Goal: Information Seeking & Learning: Learn about a topic

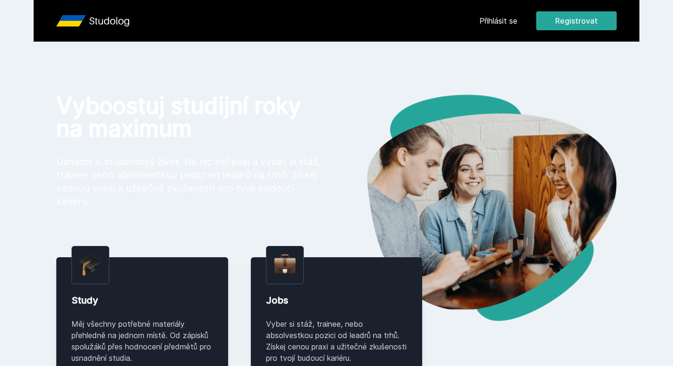
click at [505, 23] on link "Přihlásit se" at bounding box center [498, 20] width 38 height 11
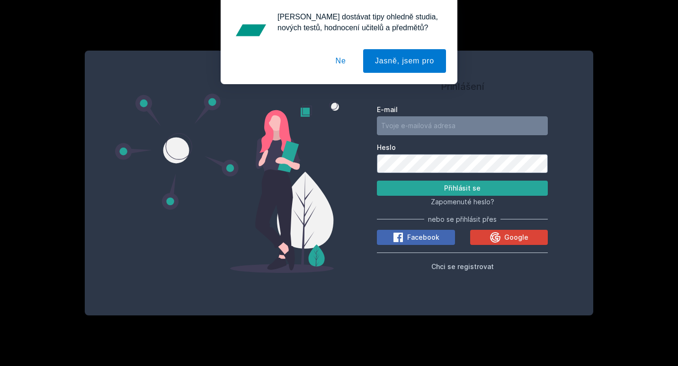
click at [468, 139] on form "E-mail Heslo Přihlásit se" at bounding box center [462, 150] width 171 height 91
click at [466, 136] on form "E-mail Heslo Přihlásit se" at bounding box center [462, 150] width 171 height 91
click at [464, 128] on input "E-mail" at bounding box center [462, 125] width 171 height 19
type input "pekb00@vse.cz"
click at [377, 181] on button "Přihlásit se" at bounding box center [462, 188] width 171 height 15
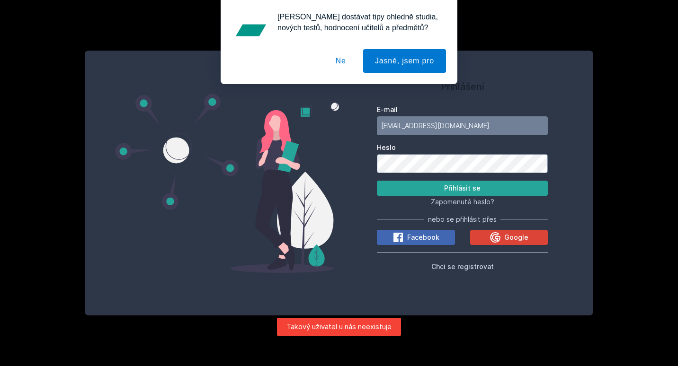
click at [515, 225] on div "E-mail pekb00@vse.cz Heslo Přihlásit se Zapomenuté heslo? nebo se přihlásit pře…" at bounding box center [462, 186] width 171 height 171
click at [512, 232] on div "Google" at bounding box center [508, 237] width 39 height 11
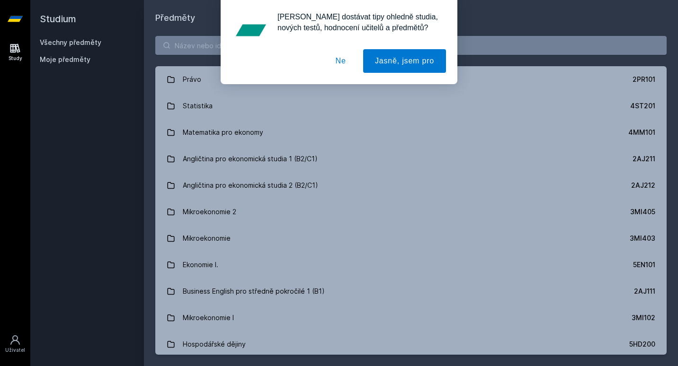
click at [331, 60] on button "Ne" at bounding box center [341, 61] width 34 height 24
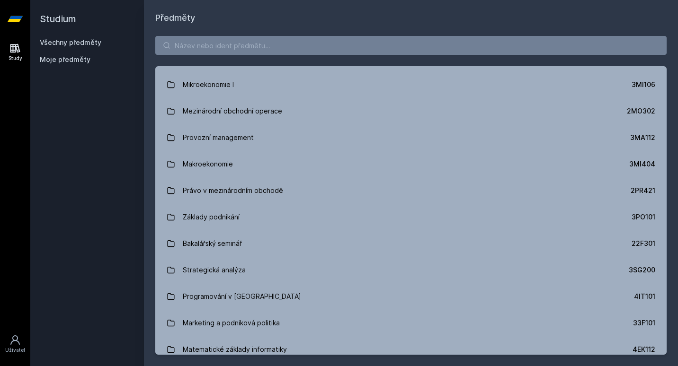
scroll to position [1179, 0]
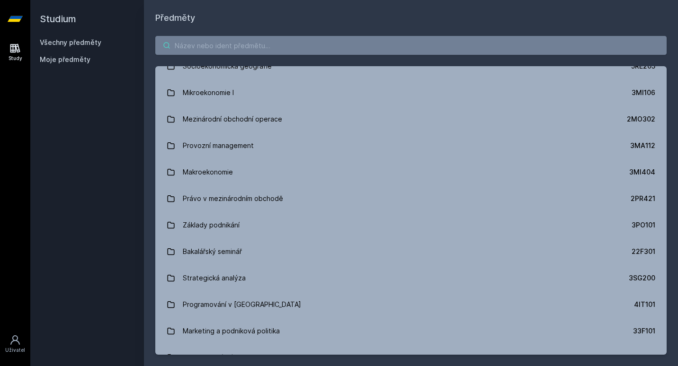
click at [296, 53] on input "search" at bounding box center [410, 45] width 511 height 19
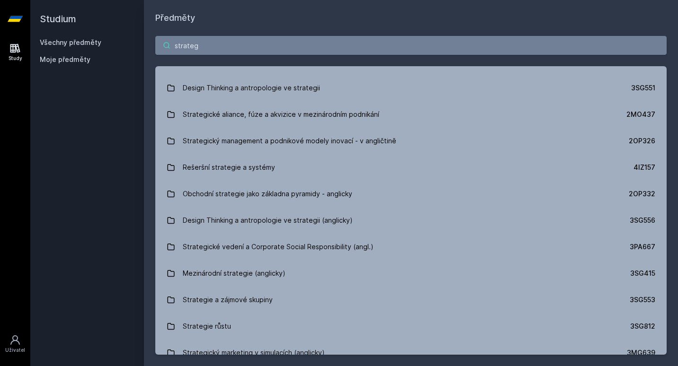
scroll to position [0, 0]
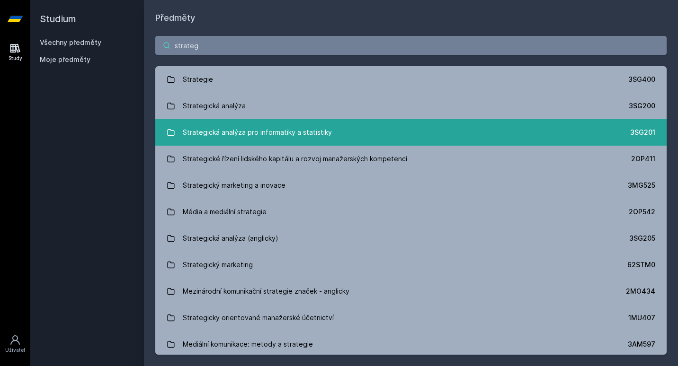
type input "strateg"
click at [385, 124] on link "Strategická analýza pro informatiky a statistiky 3SG201" at bounding box center [410, 132] width 511 height 27
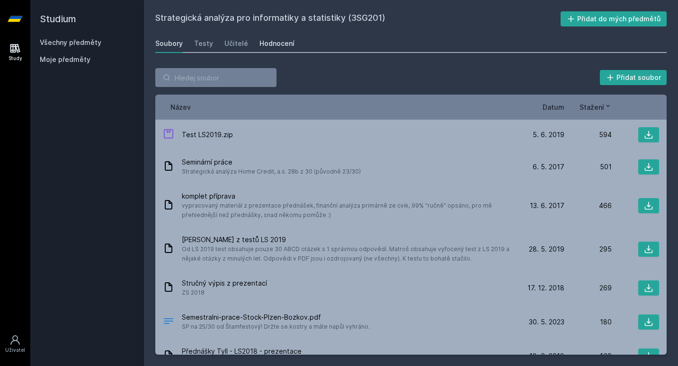
click at [271, 38] on link "Hodnocení" at bounding box center [276, 43] width 35 height 19
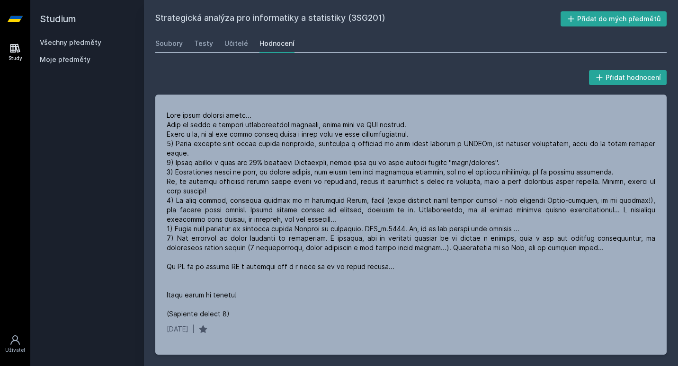
scroll to position [668, 0]
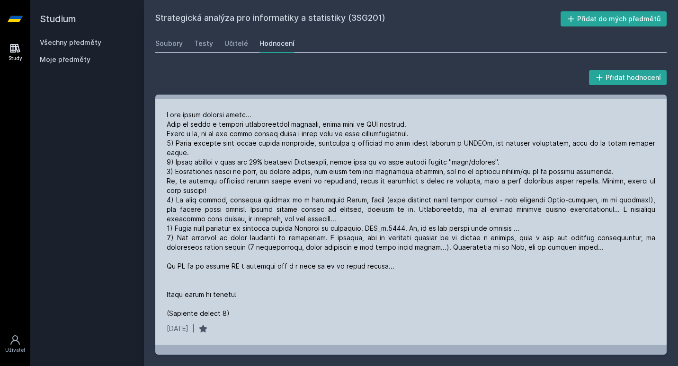
click at [458, 156] on div at bounding box center [411, 214] width 488 height 208
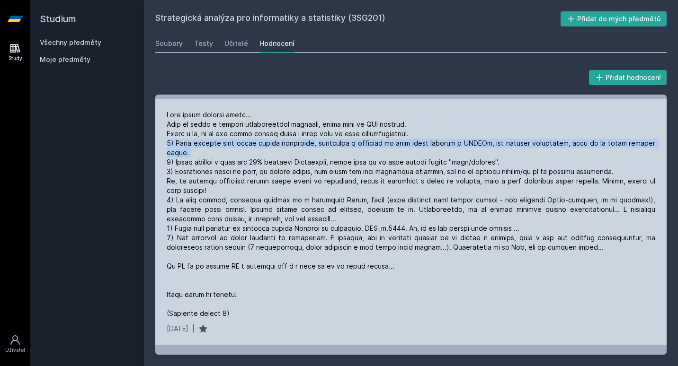
click at [458, 156] on div at bounding box center [411, 214] width 488 height 208
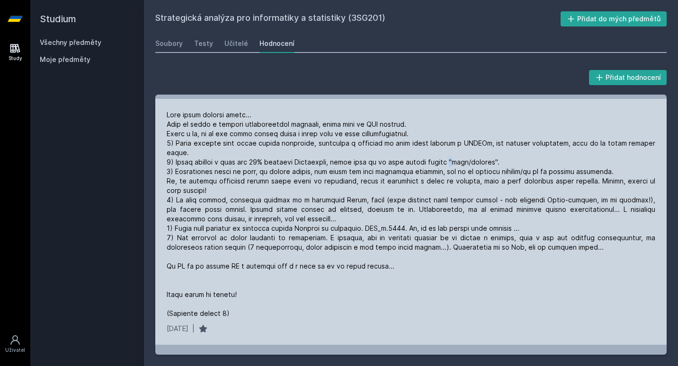
drag, startPoint x: 458, startPoint y: 156, endPoint x: 446, endPoint y: 172, distance: 19.7
click at [446, 172] on div at bounding box center [411, 214] width 488 height 208
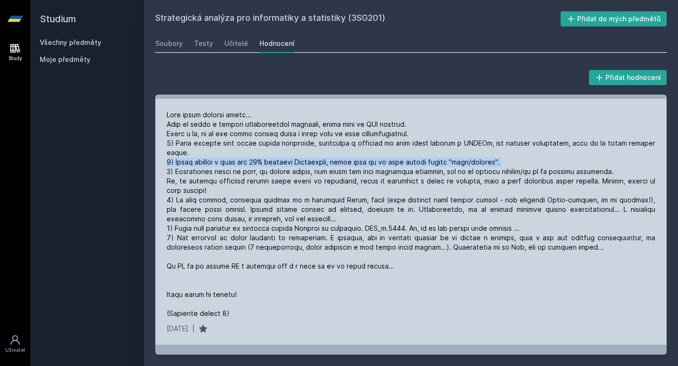
click at [446, 172] on div at bounding box center [411, 214] width 488 height 208
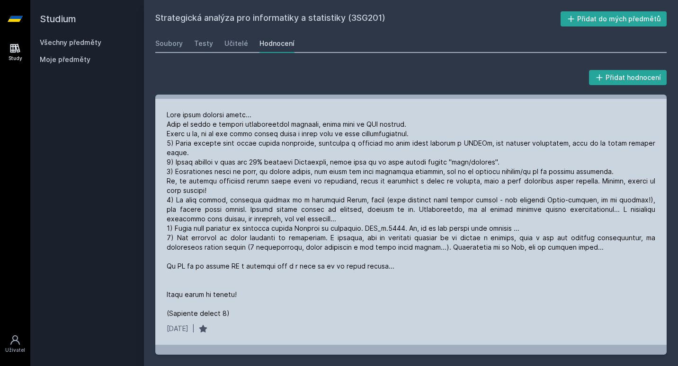
drag, startPoint x: 446, startPoint y: 172, endPoint x: 447, endPoint y: 178, distance: 6.2
click at [447, 178] on div at bounding box center [411, 214] width 488 height 208
click at [444, 178] on div at bounding box center [411, 214] width 488 height 208
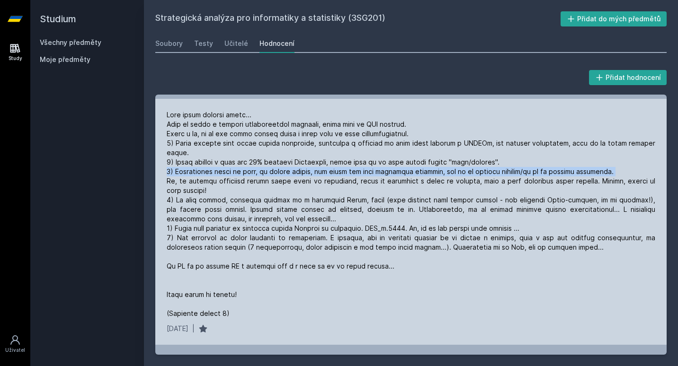
click at [444, 178] on div at bounding box center [411, 214] width 488 height 208
click at [444, 180] on div at bounding box center [411, 214] width 488 height 208
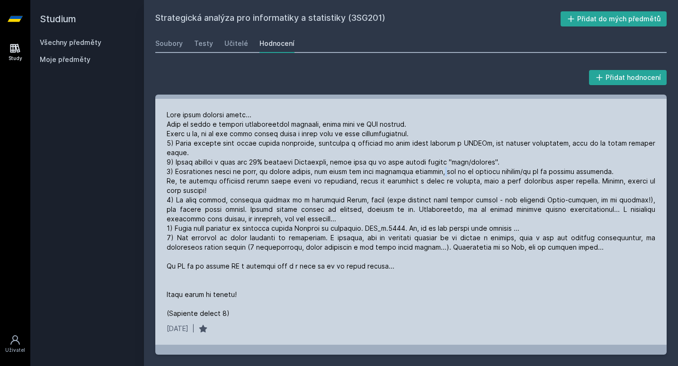
click at [444, 180] on div at bounding box center [411, 214] width 488 height 208
drag, startPoint x: 444, startPoint y: 180, endPoint x: 440, endPoint y: 195, distance: 15.2
click at [440, 195] on div at bounding box center [411, 214] width 488 height 208
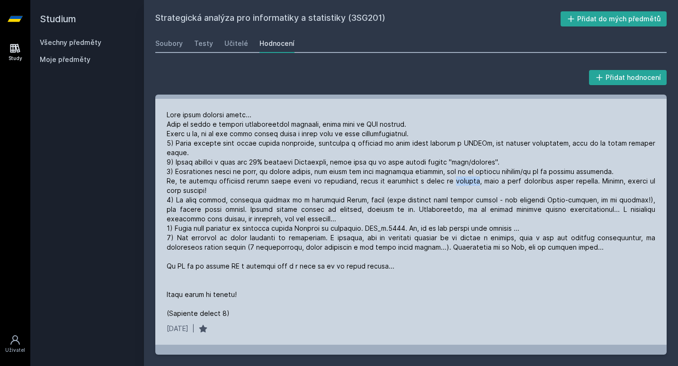
click at [440, 195] on div at bounding box center [411, 214] width 488 height 208
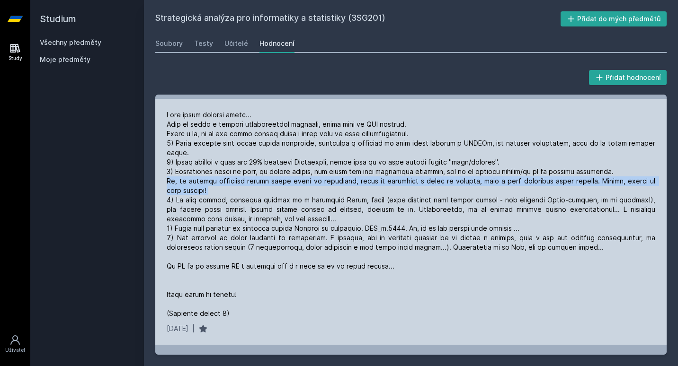
click at [440, 195] on div at bounding box center [411, 214] width 488 height 208
click at [441, 195] on div at bounding box center [411, 214] width 488 height 208
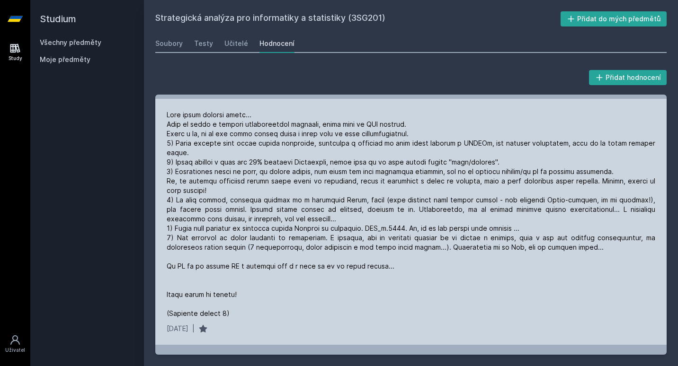
click at [441, 195] on div at bounding box center [411, 214] width 488 height 208
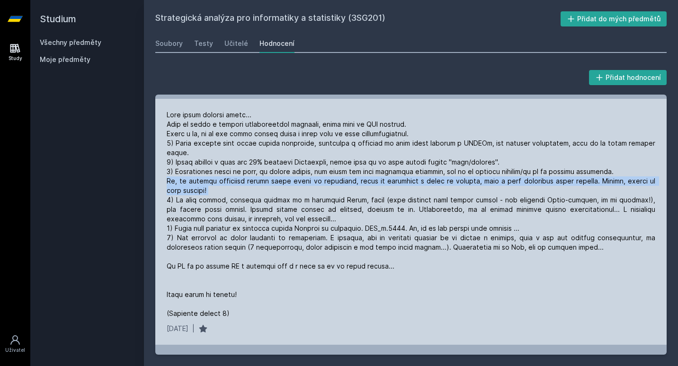
click at [441, 195] on div at bounding box center [411, 214] width 488 height 208
drag, startPoint x: 441, startPoint y: 195, endPoint x: 437, endPoint y: 204, distance: 9.6
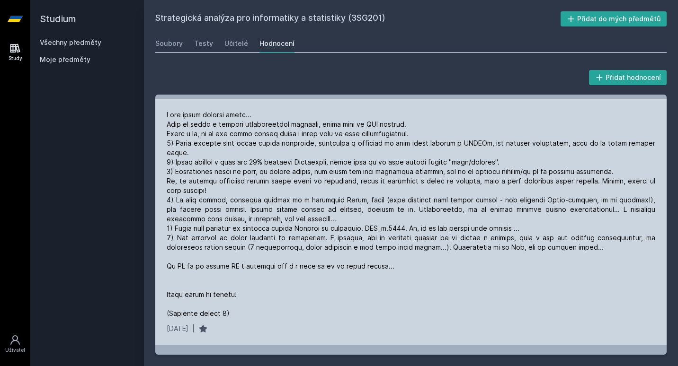
drag, startPoint x: 437, startPoint y: 204, endPoint x: 371, endPoint y: 206, distance: 66.3
click at [371, 206] on div at bounding box center [411, 214] width 488 height 208
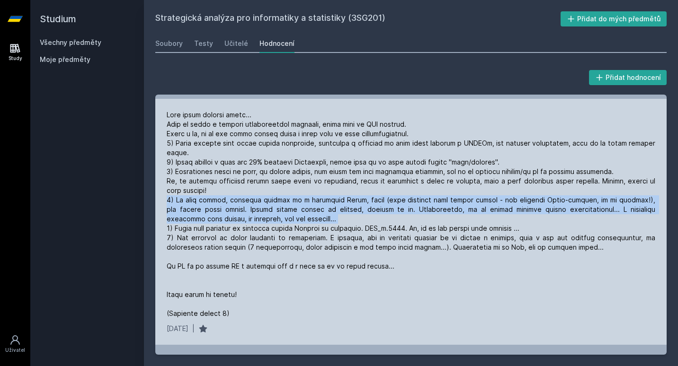
click at [371, 206] on div at bounding box center [411, 214] width 488 height 208
drag, startPoint x: 371, startPoint y: 206, endPoint x: 367, endPoint y: 218, distance: 12.4
click at [367, 218] on div at bounding box center [411, 214] width 488 height 208
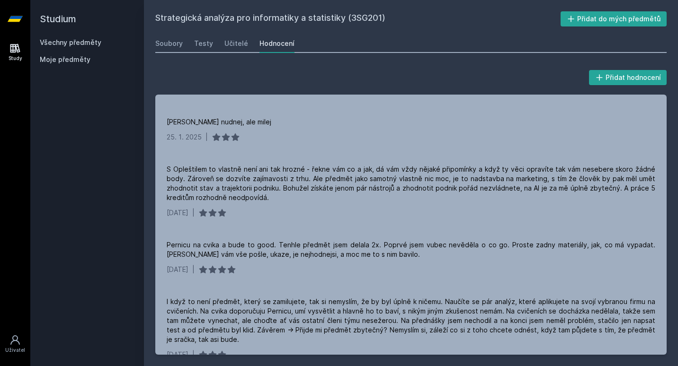
scroll to position [234, 0]
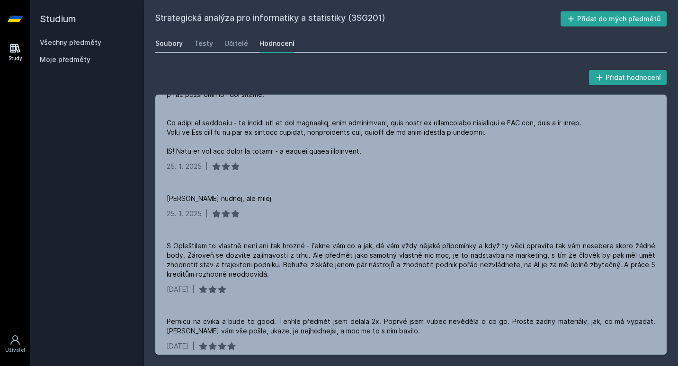
click at [170, 47] on div "Soubory" at bounding box center [168, 43] width 27 height 9
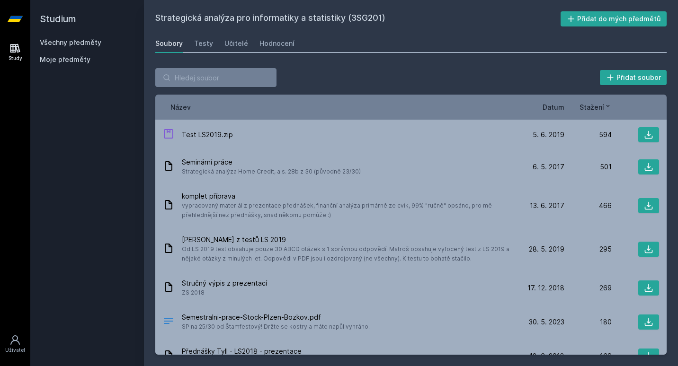
click at [108, 39] on div "Všechny předměty" at bounding box center [87, 42] width 95 height 9
click at [105, 39] on div "Všechny předměty" at bounding box center [87, 42] width 95 height 9
click at [548, 105] on span "Datum" at bounding box center [553, 107] width 22 height 10
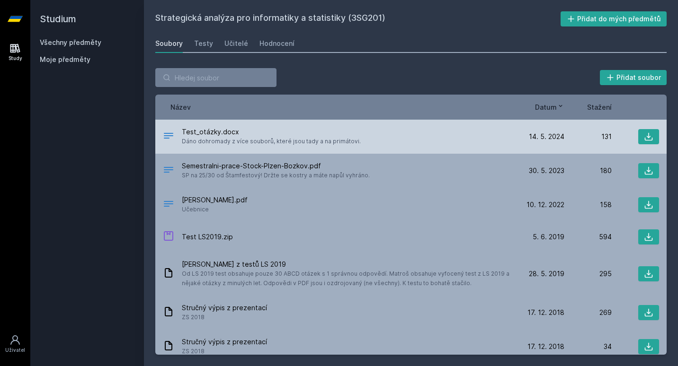
click at [168, 136] on icon at bounding box center [168, 135] width 11 height 11
drag, startPoint x: 168, startPoint y: 136, endPoint x: 274, endPoint y: 130, distance: 106.2
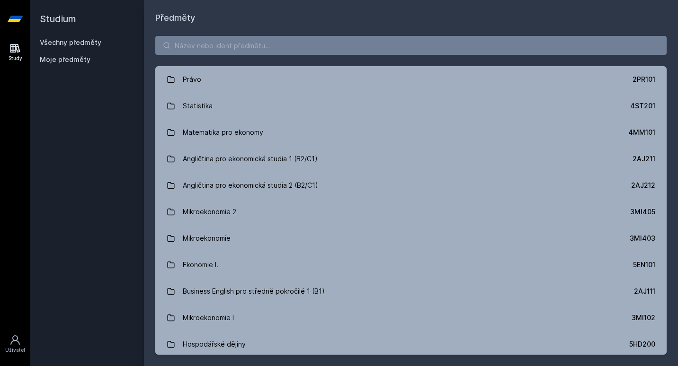
click at [342, 33] on div "Právo 2PR101 Statistika 4ST201 Matematika pro ekonomy 4MM101 Angličtina pro eko…" at bounding box center [411, 196] width 534 height 342
click at [346, 44] on input "search" at bounding box center [410, 45] width 511 height 19
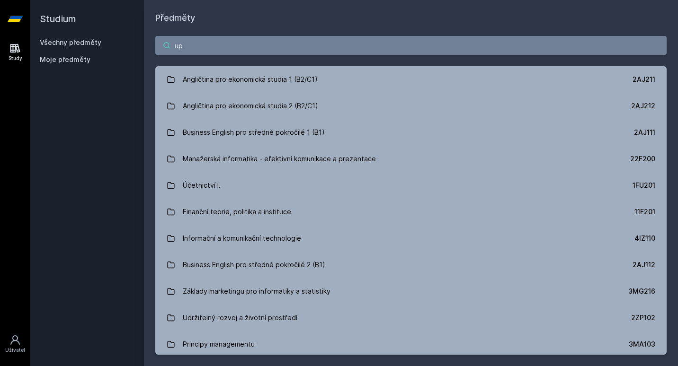
type input "u"
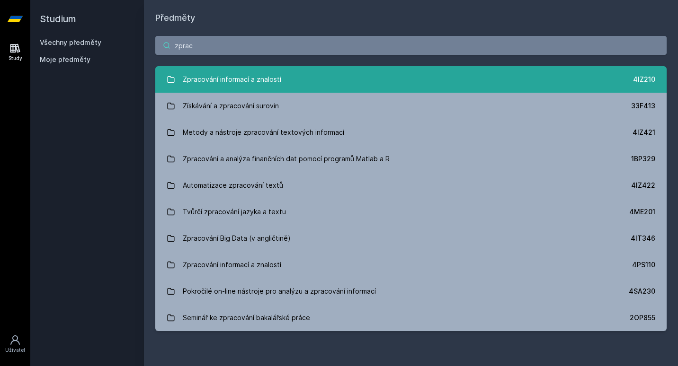
type input "zprac"
click at [364, 80] on link "Zpracování informací a znalostí 4IZ210" at bounding box center [410, 79] width 511 height 27
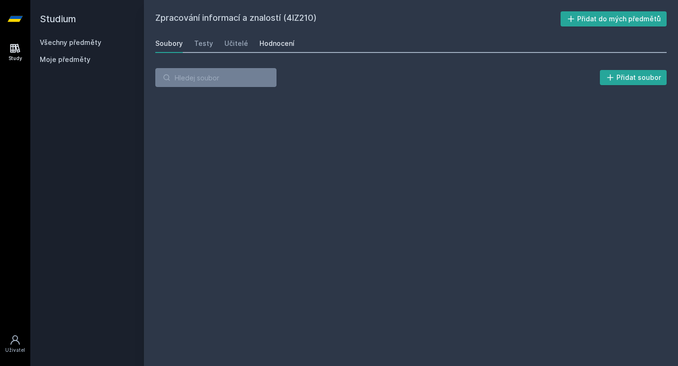
click at [273, 41] on div "Hodnocení" at bounding box center [276, 43] width 35 height 9
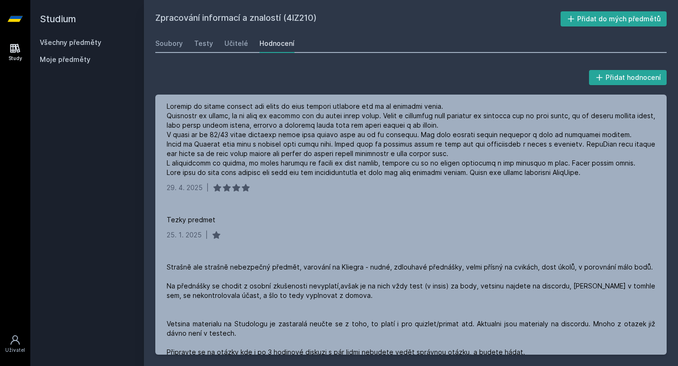
scroll to position [4, 0]
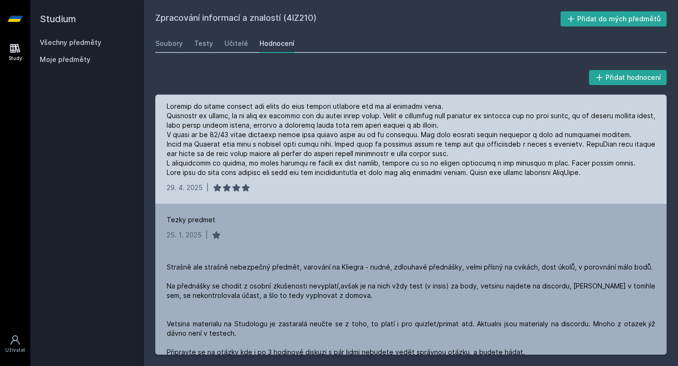
click at [313, 121] on div at bounding box center [411, 140] width 488 height 76
click at [304, 114] on div at bounding box center [411, 140] width 488 height 76
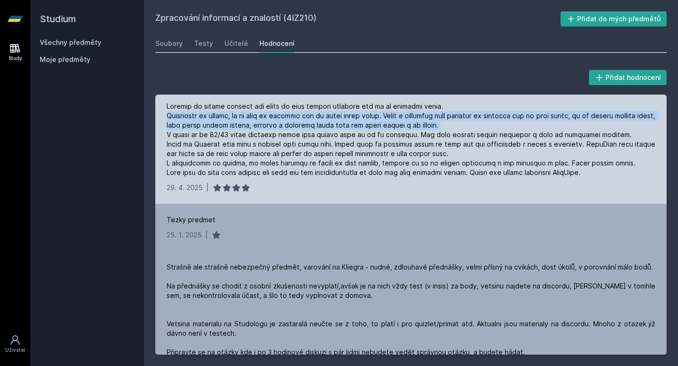
click at [304, 114] on div at bounding box center [411, 140] width 488 height 76
drag, startPoint x: 304, startPoint y: 114, endPoint x: 311, endPoint y: 122, distance: 11.1
click at [311, 122] on div at bounding box center [411, 140] width 488 height 76
click at [305, 119] on div at bounding box center [411, 140] width 488 height 76
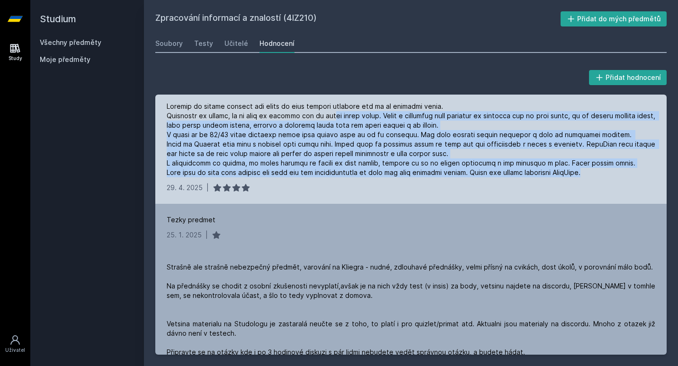
drag, startPoint x: 327, startPoint y: 114, endPoint x: 651, endPoint y: 178, distance: 330.1
click at [651, 178] on div "[DATE] |" at bounding box center [410, 147] width 511 height 114
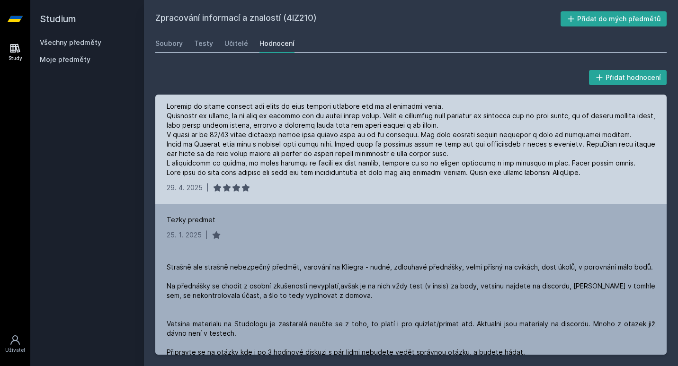
drag, startPoint x: 651, startPoint y: 178, endPoint x: 598, endPoint y: 182, distance: 53.1
click at [598, 182] on div "[DATE] |" at bounding box center [410, 147] width 511 height 114
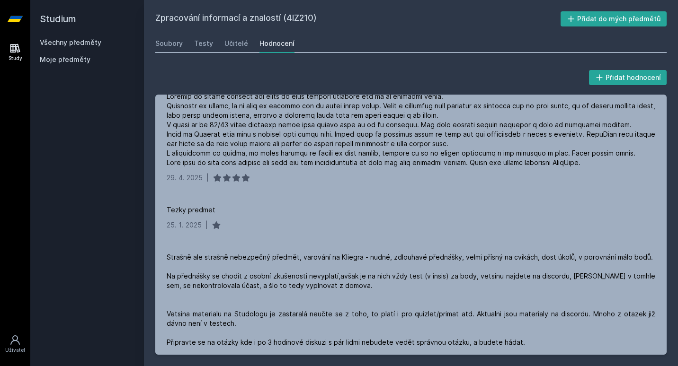
scroll to position [0, 0]
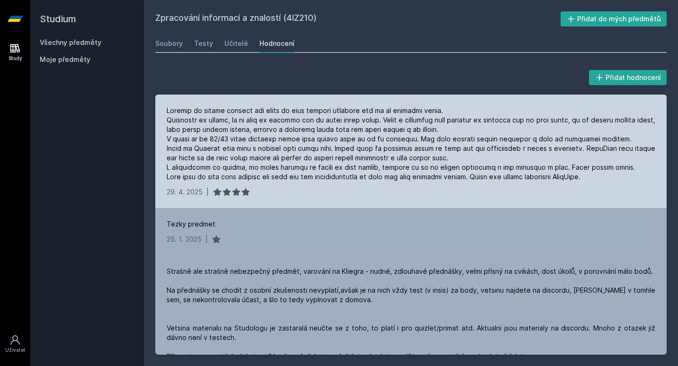
click at [346, 119] on div at bounding box center [411, 144] width 488 height 76
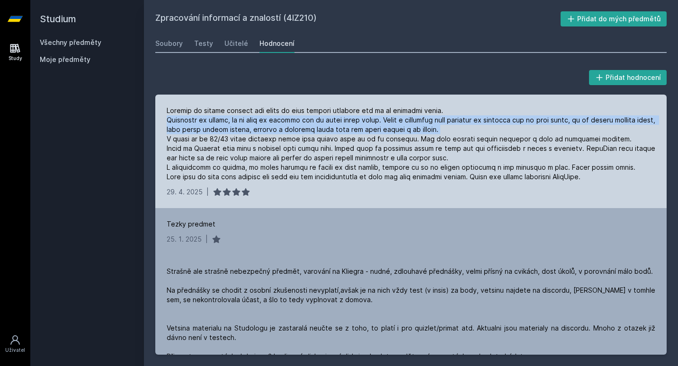
click at [346, 119] on div at bounding box center [411, 144] width 488 height 76
drag, startPoint x: 346, startPoint y: 119, endPoint x: 348, endPoint y: 123, distance: 4.9
click at [348, 123] on div at bounding box center [411, 144] width 488 height 76
drag, startPoint x: 348, startPoint y: 123, endPoint x: 345, endPoint y: 131, distance: 8.5
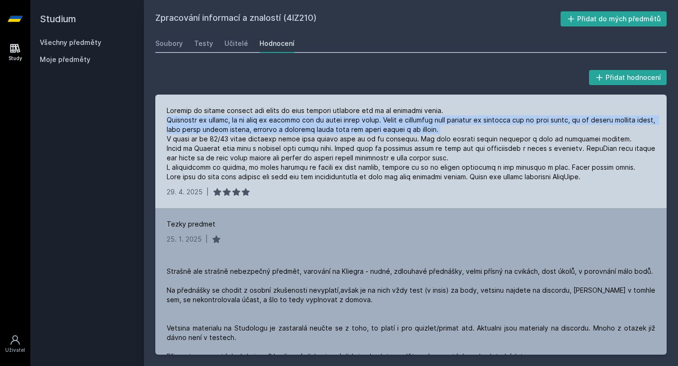
click at [345, 131] on div at bounding box center [411, 144] width 488 height 76
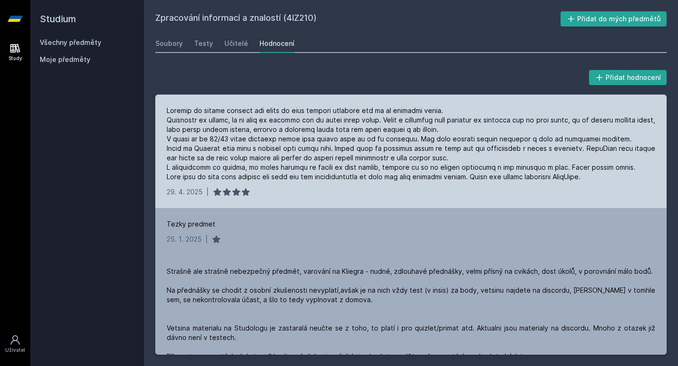
click at [338, 137] on div at bounding box center [411, 144] width 488 height 76
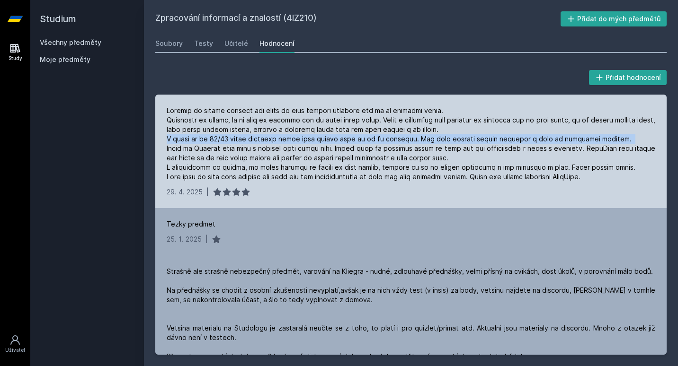
click at [338, 137] on div at bounding box center [411, 144] width 488 height 76
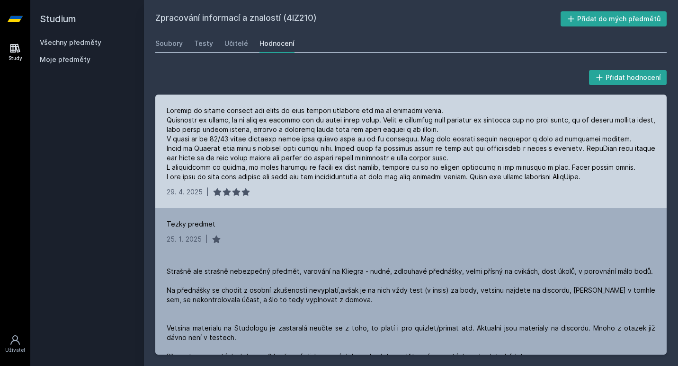
drag, startPoint x: 338, startPoint y: 137, endPoint x: 341, endPoint y: 146, distance: 9.4
click at [341, 146] on div at bounding box center [411, 144] width 488 height 76
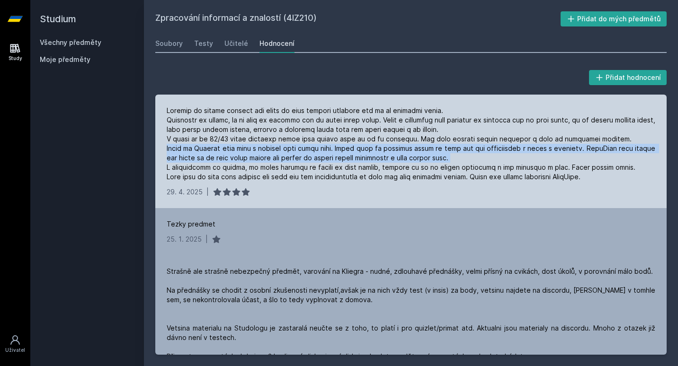
click at [341, 146] on div at bounding box center [411, 144] width 488 height 76
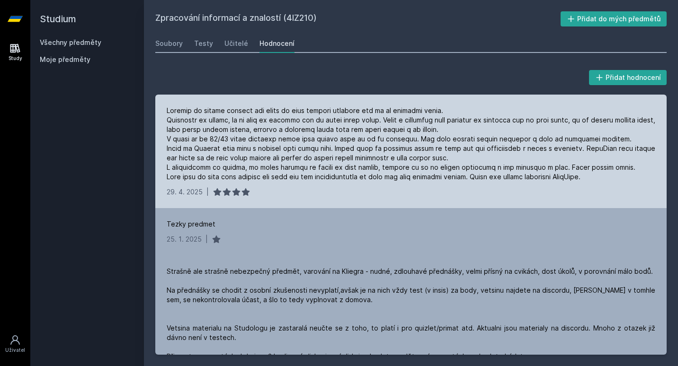
drag, startPoint x: 341, startPoint y: 146, endPoint x: 409, endPoint y: 166, distance: 71.0
click at [409, 166] on div at bounding box center [411, 144] width 488 height 76
click at [367, 172] on div at bounding box center [411, 144] width 488 height 76
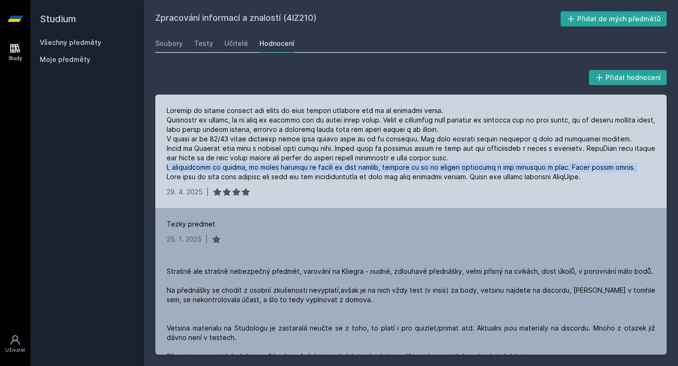
click at [367, 172] on div at bounding box center [411, 144] width 488 height 76
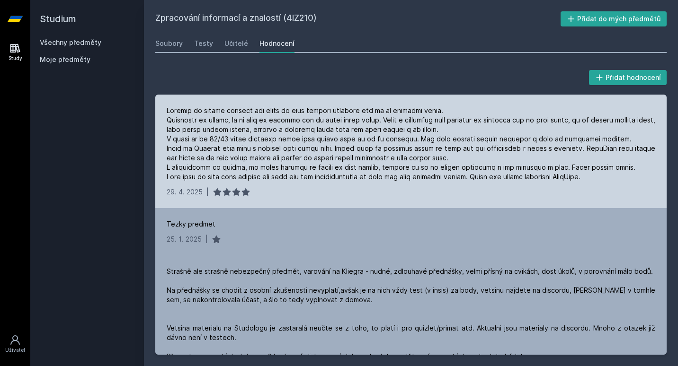
drag, startPoint x: 367, startPoint y: 172, endPoint x: 367, endPoint y: 179, distance: 7.6
click at [367, 179] on div at bounding box center [411, 144] width 488 height 76
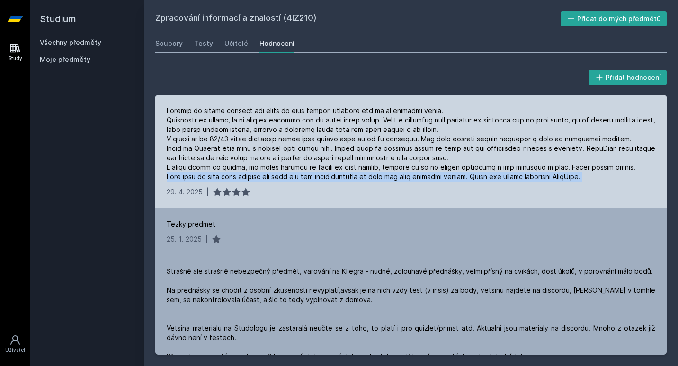
click at [367, 179] on div at bounding box center [411, 144] width 488 height 76
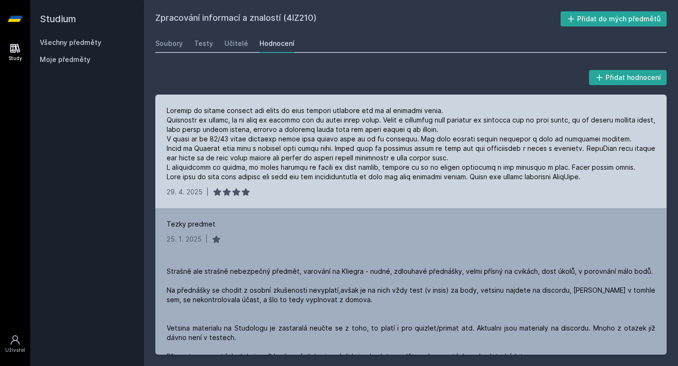
drag, startPoint x: 367, startPoint y: 179, endPoint x: 354, endPoint y: 167, distance: 17.7
click at [354, 167] on div at bounding box center [411, 144] width 488 height 76
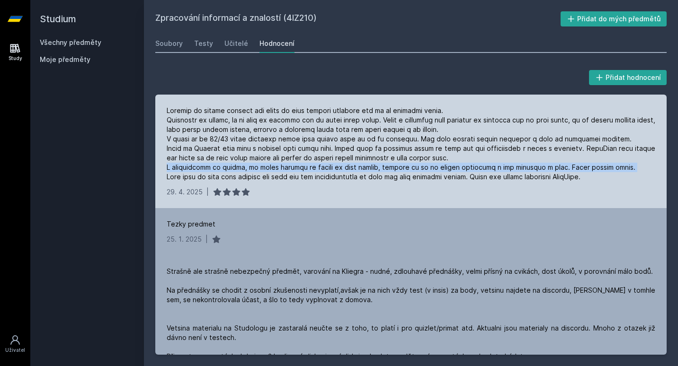
click at [354, 167] on div at bounding box center [411, 144] width 488 height 76
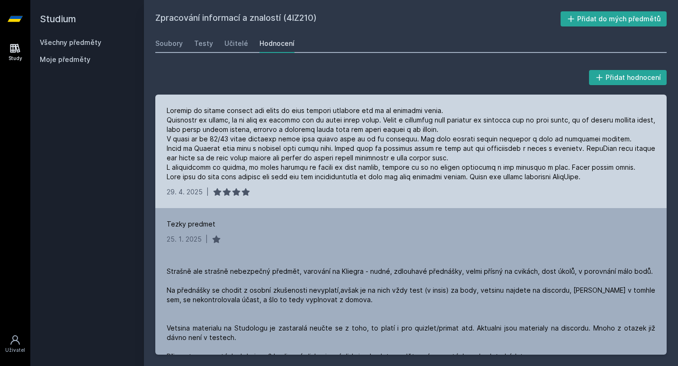
drag, startPoint x: 354, startPoint y: 167, endPoint x: 366, endPoint y: 180, distance: 18.1
click at [366, 180] on div at bounding box center [411, 144] width 488 height 76
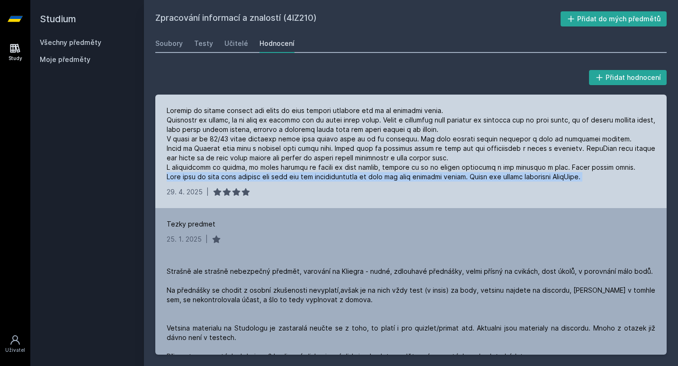
click at [366, 180] on div at bounding box center [411, 144] width 488 height 76
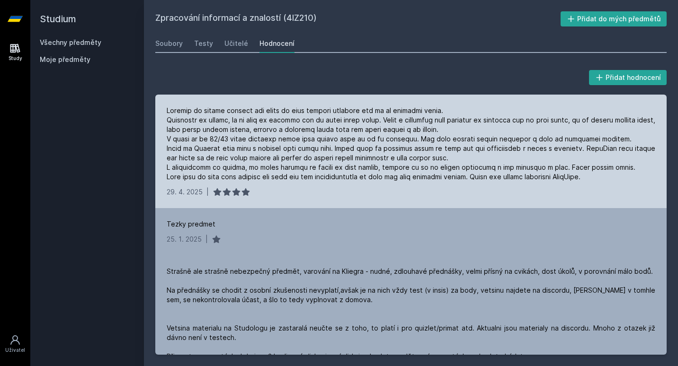
drag, startPoint x: 366, startPoint y: 180, endPoint x: 352, endPoint y: 168, distance: 18.8
click at [352, 168] on div at bounding box center [411, 144] width 488 height 76
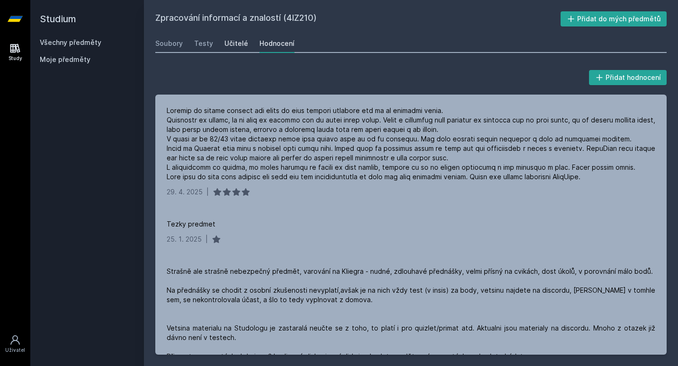
click at [229, 39] on div "Učitelé" at bounding box center [236, 43] width 24 height 9
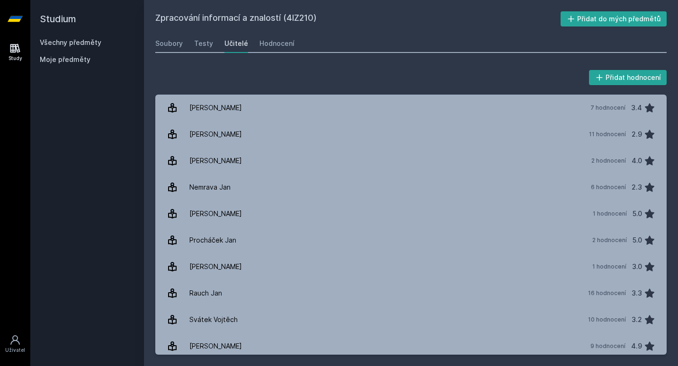
click at [212, 42] on div "Soubory Testy Učitelé Hodnocení" at bounding box center [410, 43] width 511 height 19
click at [227, 46] on div "Učitelé" at bounding box center [236, 43] width 24 height 9
click at [208, 44] on div "Testy" at bounding box center [203, 43] width 19 height 9
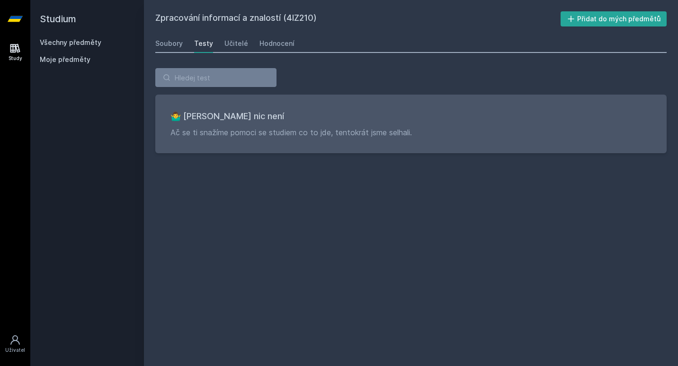
click at [186, 41] on div "Soubory Testy Učitelé Hodnocení" at bounding box center [410, 43] width 511 height 19
click at [176, 41] on div "Soubory" at bounding box center [168, 43] width 27 height 9
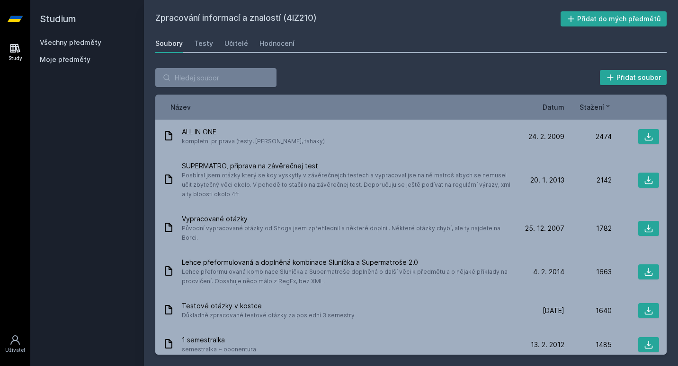
click at [20, 48] on icon at bounding box center [14, 48] width 11 height 11
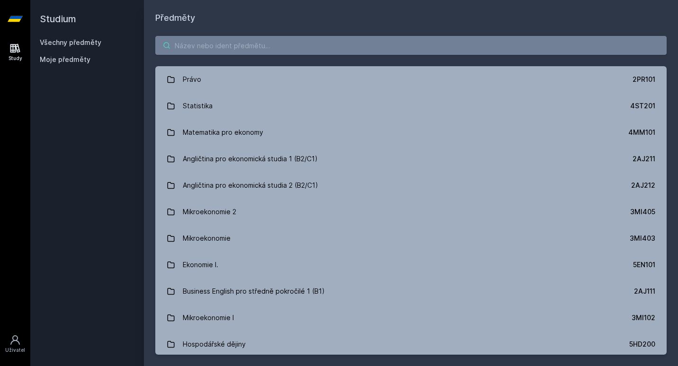
click at [240, 51] on input "search" at bounding box center [410, 45] width 511 height 19
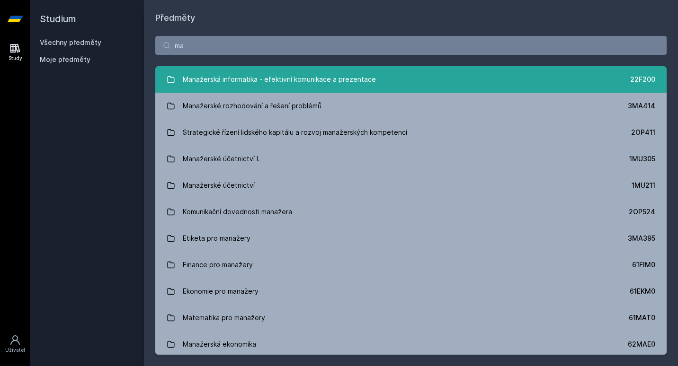
click at [240, 115] on div "Manažerská informatika - efektivní komunikace a prezentace 22F200 Manažerské ro…" at bounding box center [410, 210] width 511 height 289
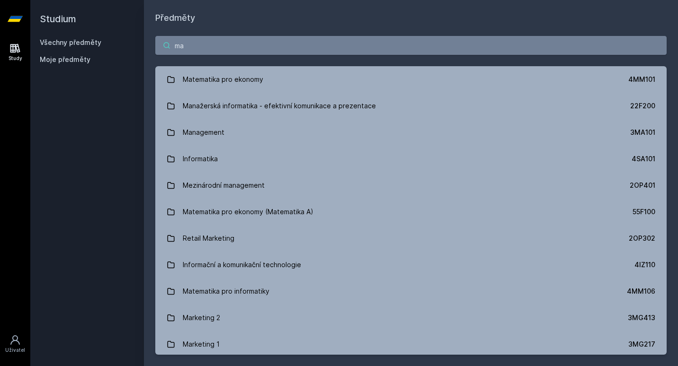
click at [247, 49] on input "ma" at bounding box center [410, 45] width 511 height 19
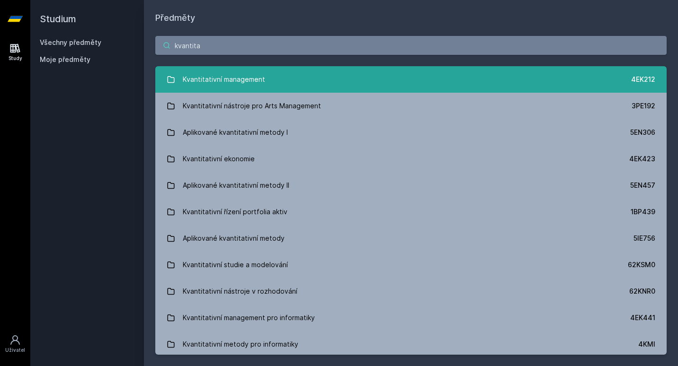
type input "kvantita"
click at [238, 79] on div "Kvantitativní management" at bounding box center [224, 79] width 82 height 19
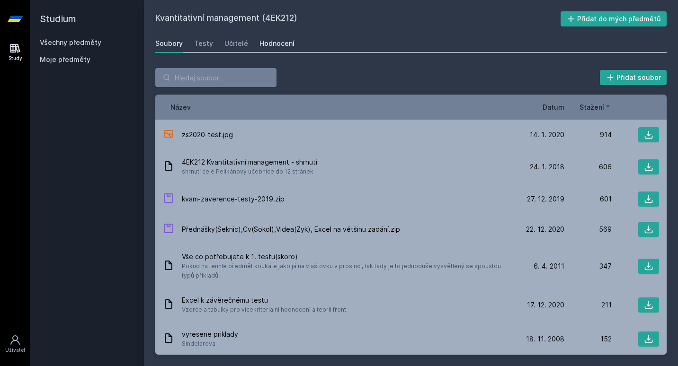
click at [287, 35] on link "Hodnocení" at bounding box center [276, 43] width 35 height 19
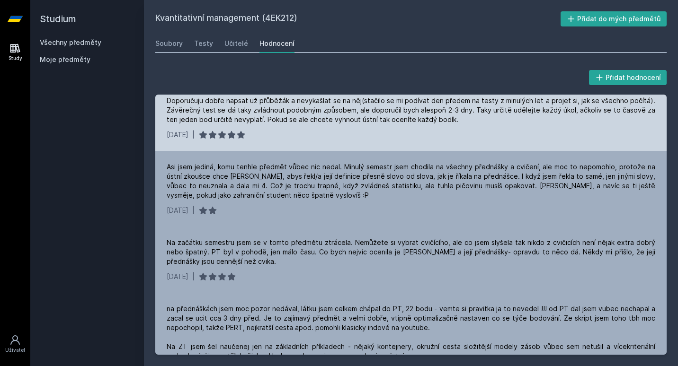
scroll to position [28, 0]
click at [446, 118] on div "Předmět byl i vcelku zajímavý, řekl bych, že patřil určitě mezi jeden z těch le…" at bounding box center [411, 101] width 488 height 47
click at [447, 117] on div "Předmět byl i vcelku zajímavý, řekl bych, že patřil určitě mezi jeden z těch le…" at bounding box center [411, 101] width 488 height 47
click at [441, 114] on div "Předmět byl i vcelku zajímavý, řekl bych, že patřil určitě mezi jeden z těch le…" at bounding box center [411, 101] width 488 height 47
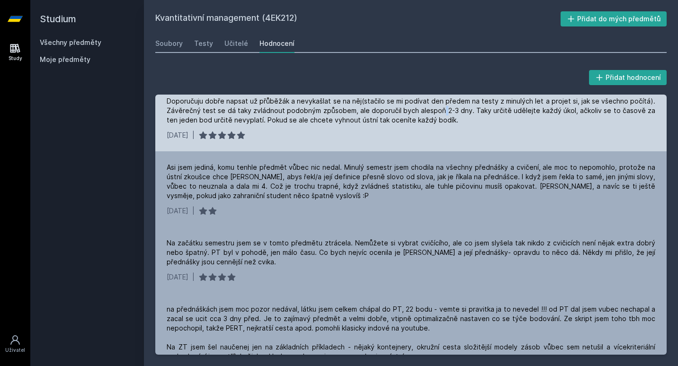
click at [441, 114] on div "Předmět byl i vcelku zajímavý, řekl bych, že patřil určitě mezi jeden z těch le…" at bounding box center [411, 101] width 488 height 47
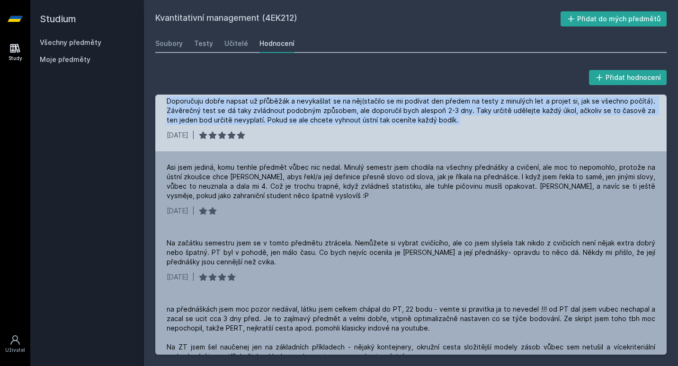
click at [441, 114] on div "Předmět byl i vcelku zajímavý, řekl bych, že patřil určitě mezi jeden z těch le…" at bounding box center [411, 101] width 488 height 47
drag, startPoint x: 441, startPoint y: 114, endPoint x: 449, endPoint y: 127, distance: 14.9
click at [449, 127] on div "Předmět byl i vcelku zajímavý, řekl bych, že patřil určitě mezi jeden z těch le…" at bounding box center [410, 108] width 511 height 85
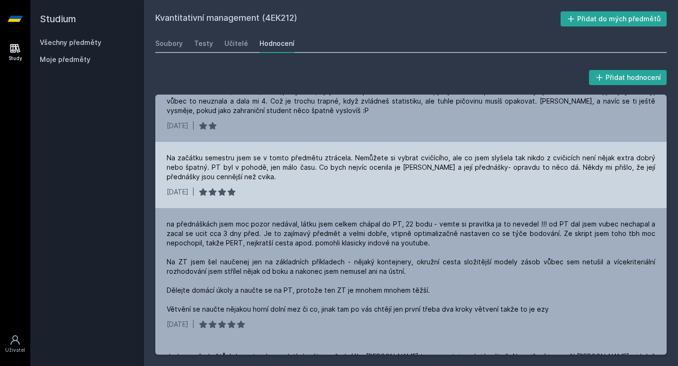
scroll to position [114, 0]
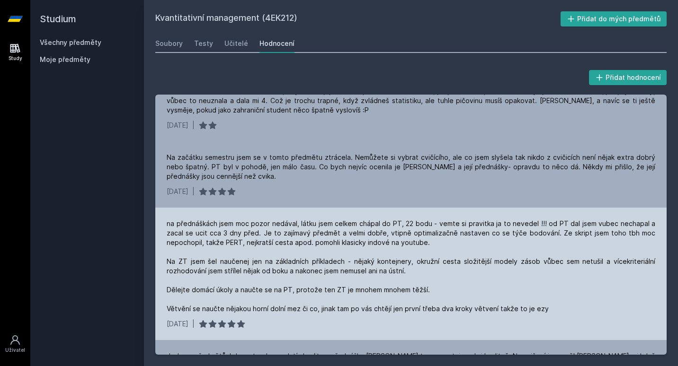
click at [441, 225] on div "na přednáškách jsem moc pozor nedával, látku jsem celkem chápal do PT, 22 bodu …" at bounding box center [411, 266] width 488 height 95
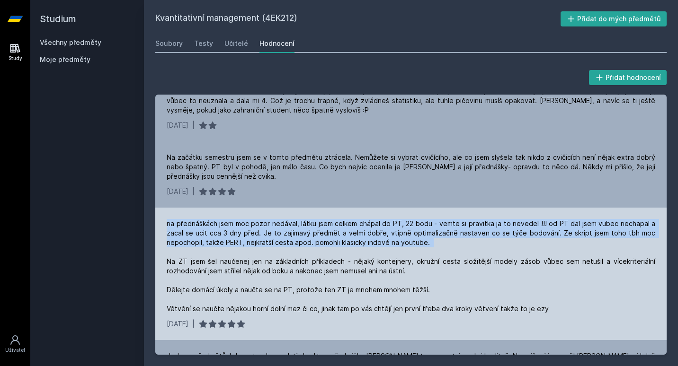
click at [441, 225] on div "na přednáškách jsem moc pozor nedával, látku jsem celkem chápal do PT, 22 bodu …" at bounding box center [411, 266] width 488 height 95
drag, startPoint x: 441, startPoint y: 225, endPoint x: 437, endPoint y: 232, distance: 8.5
click at [437, 232] on div "na přednáškách jsem moc pozor nedával, látku jsem celkem chápal do PT, 22 bodu …" at bounding box center [411, 266] width 488 height 95
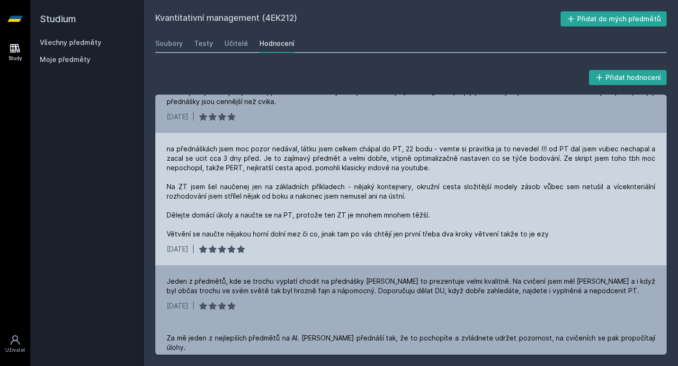
scroll to position [189, 0]
click at [434, 225] on div "na přednáškách jsem moc pozor nedával, látku jsem celkem chápal do PT, 22 bodu …" at bounding box center [411, 191] width 488 height 95
click at [433, 231] on div "na přednáškách jsem moc pozor nedával, látku jsem celkem chápal do PT, 22 bodu …" at bounding box center [411, 191] width 488 height 95
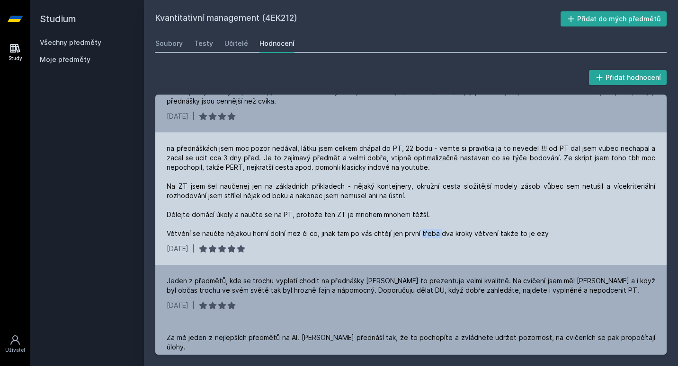
click at [433, 231] on div "na přednáškách jsem moc pozor nedával, látku jsem celkem chápal do PT, 22 bodu …" at bounding box center [411, 191] width 488 height 95
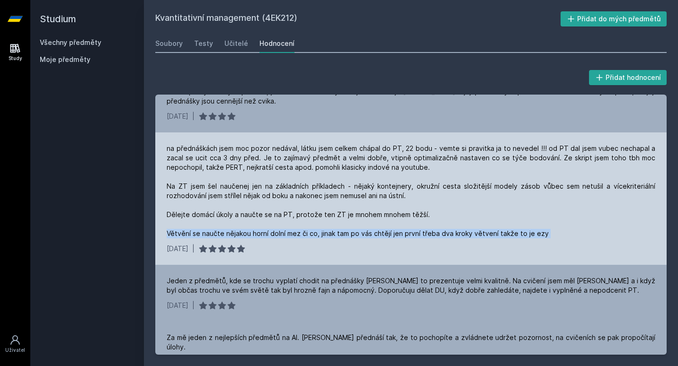
click at [433, 231] on div "na přednáškách jsem moc pozor nedával, látku jsem celkem chápal do PT, 22 bodu …" at bounding box center [411, 191] width 488 height 95
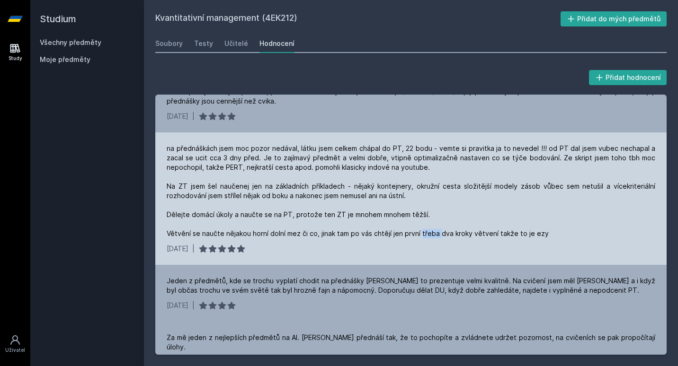
click at [433, 231] on div "na přednáškách jsem moc pozor nedával, látku jsem celkem chápal do PT, 22 bodu …" at bounding box center [411, 191] width 488 height 95
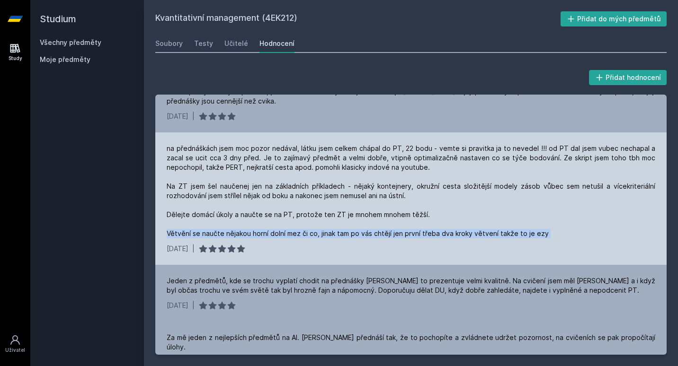
click at [433, 231] on div "na přednáškách jsem moc pozor nedával, látku jsem celkem chápal do PT, 22 bodu …" at bounding box center [411, 191] width 488 height 95
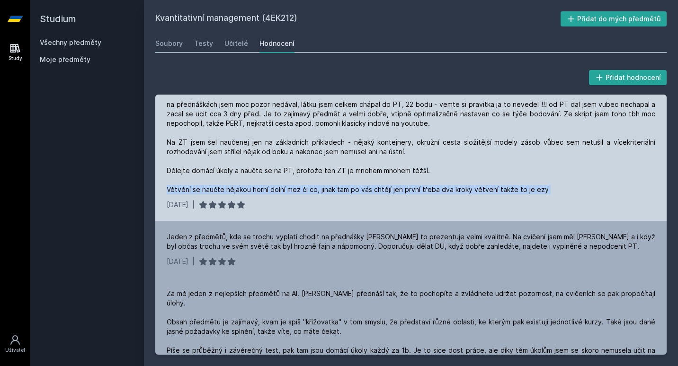
scroll to position [234, 0]
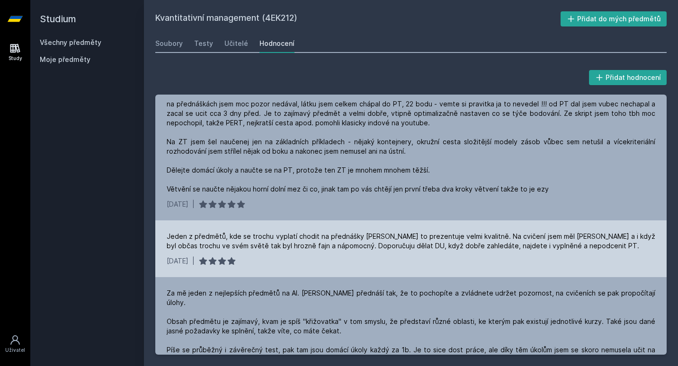
drag, startPoint x: 433, startPoint y: 231, endPoint x: 401, endPoint y: 246, distance: 34.3
click at [401, 246] on div "Jeden z předmětů, kde se trochu vyplatí chodit na přednášky [PERSON_NAME] to pr…" at bounding box center [411, 241] width 488 height 19
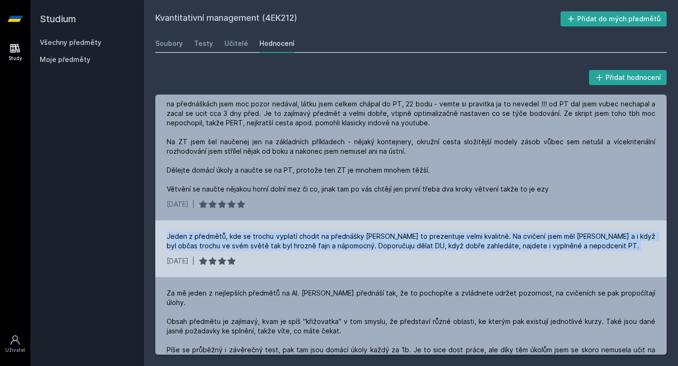
click at [401, 246] on div "Jeden z předmětů, kde se trochu vyplatí chodit na přednášky [PERSON_NAME] to pr…" at bounding box center [411, 241] width 488 height 19
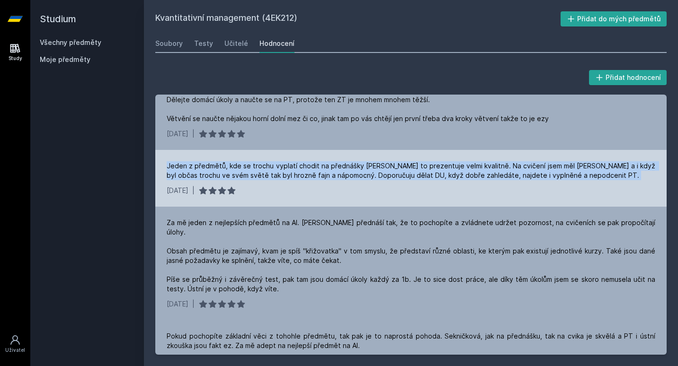
scroll to position [305, 0]
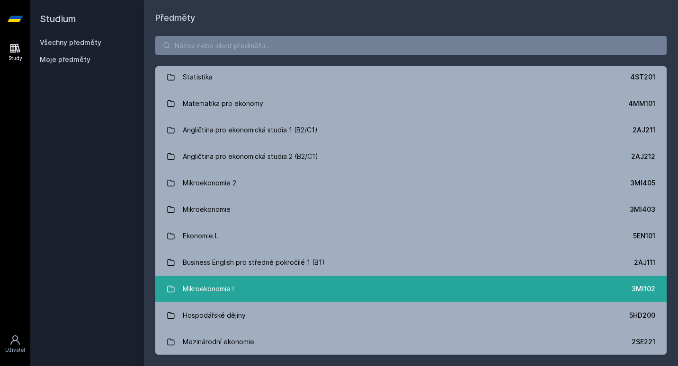
scroll to position [26, 0]
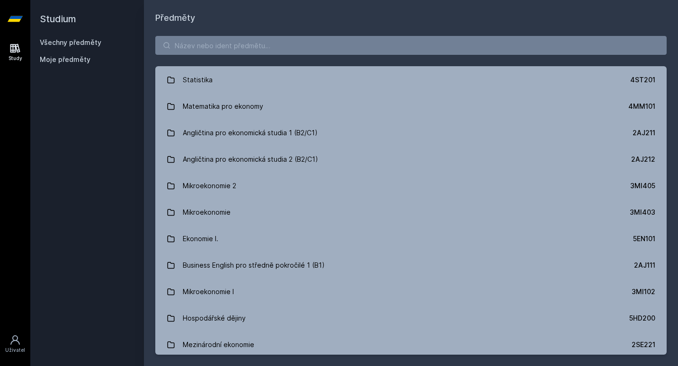
click at [271, 32] on div "Právo 2PR101 Statistika 4ST201 Matematika pro ekonomy 4MM101 Angličtina pro eko…" at bounding box center [411, 196] width 534 height 342
click at [269, 44] on input "search" at bounding box center [410, 45] width 511 height 19
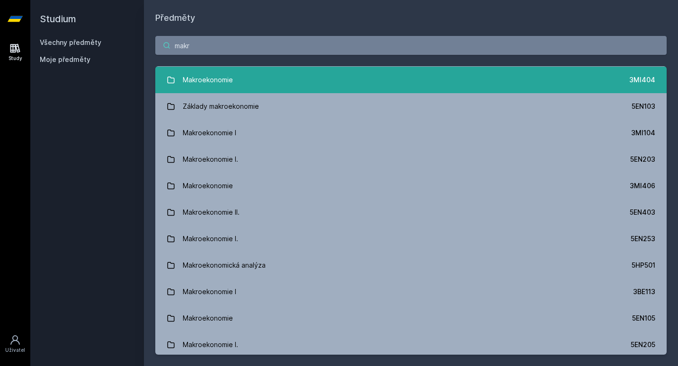
type input "makr"
click at [282, 80] on link "Makroekonomie 3MI404" at bounding box center [410, 80] width 511 height 27
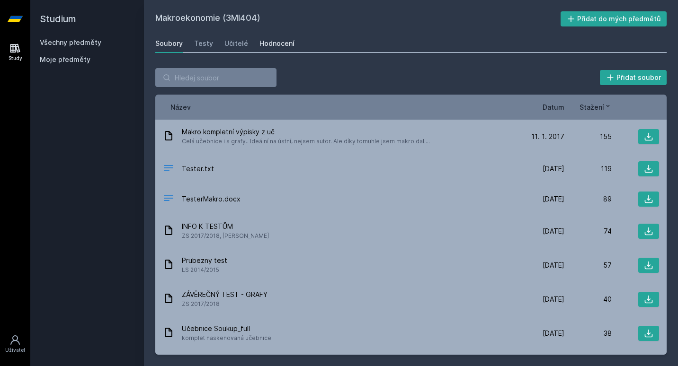
click at [277, 43] on div "Hodnocení" at bounding box center [276, 43] width 35 height 9
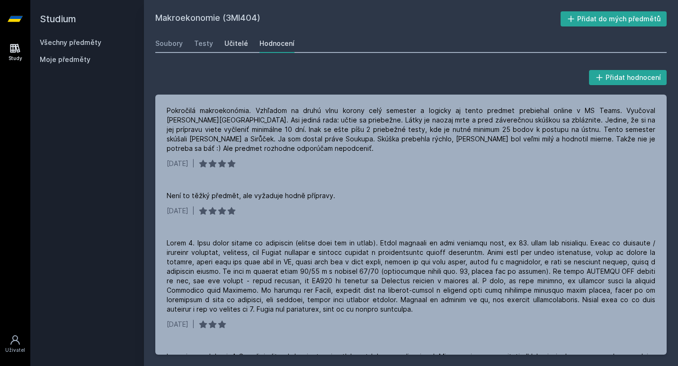
click at [238, 39] on div "Učitelé" at bounding box center [236, 43] width 24 height 9
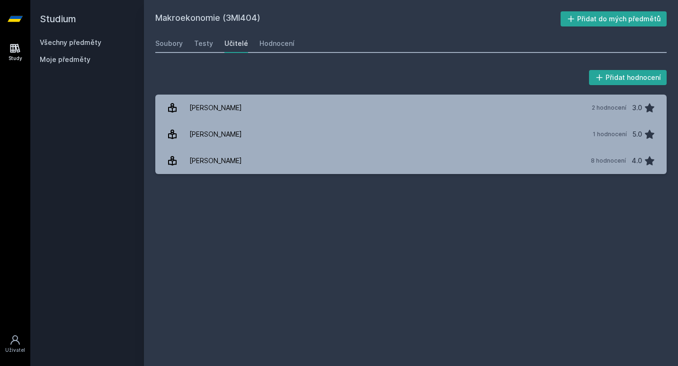
click at [211, 41] on div "Soubory Testy Učitelé Hodnocení" at bounding box center [410, 43] width 511 height 19
click at [194, 47] on div "Testy" at bounding box center [203, 43] width 19 height 9
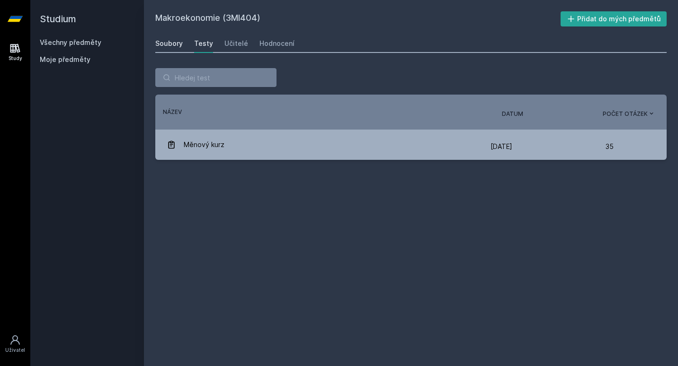
click at [173, 42] on div "Soubory" at bounding box center [168, 43] width 27 height 9
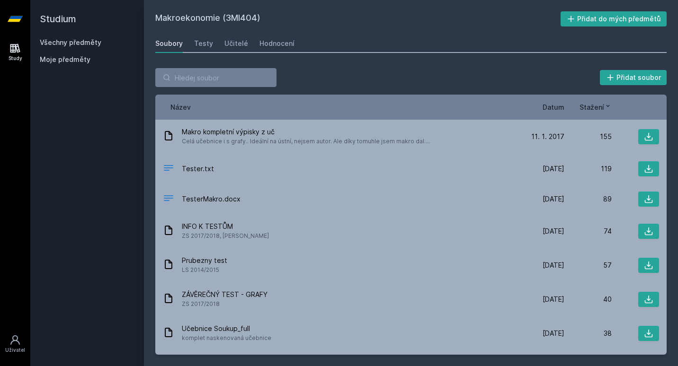
click at [563, 107] on span "Datum" at bounding box center [553, 107] width 22 height 10
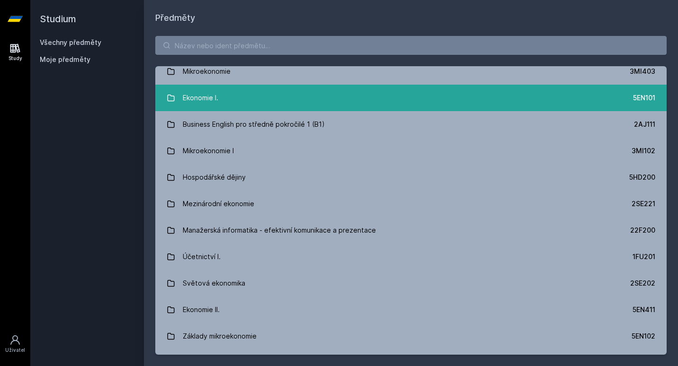
scroll to position [168, 0]
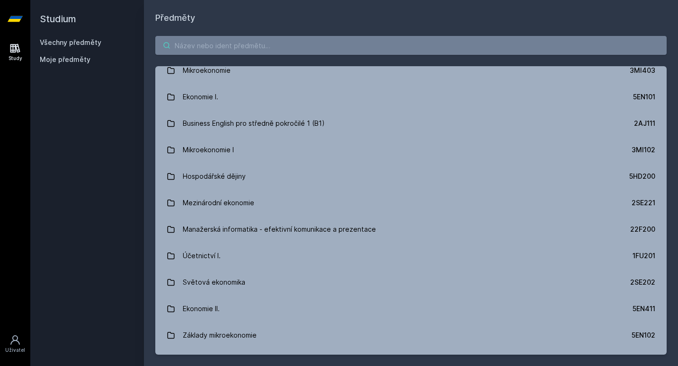
click at [265, 49] on input "search" at bounding box center [410, 45] width 511 height 19
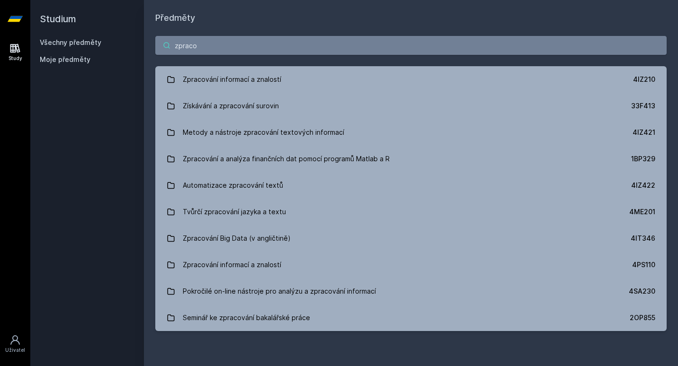
scroll to position [0, 0]
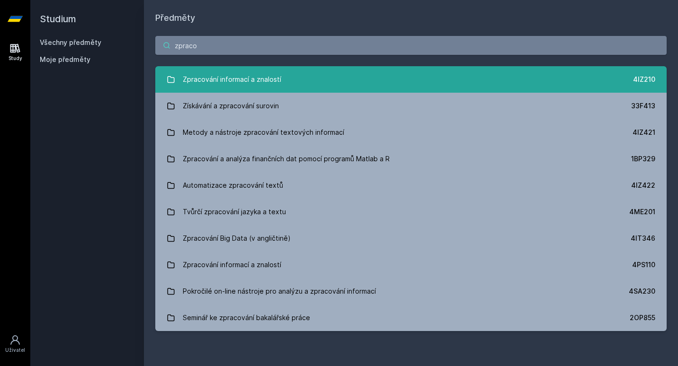
type input "zpraco"
click at [272, 89] on link "Zpracování informací a znalostí 4IZ210" at bounding box center [410, 79] width 511 height 27
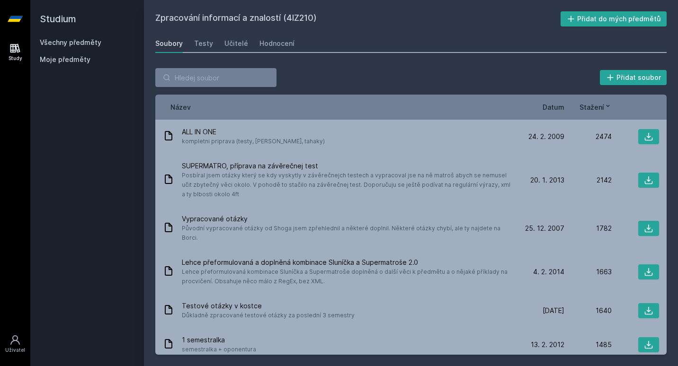
click at [272, 89] on div "Přidat soubor Řazení: Název Datum Stažení Název Datum Stažení ALL IN ONE komple…" at bounding box center [410, 211] width 511 height 287
click at [276, 43] on div "Hodnocení" at bounding box center [276, 43] width 35 height 9
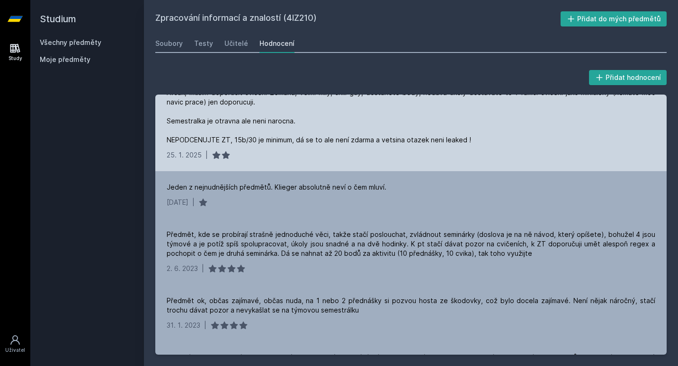
scroll to position [284, 0]
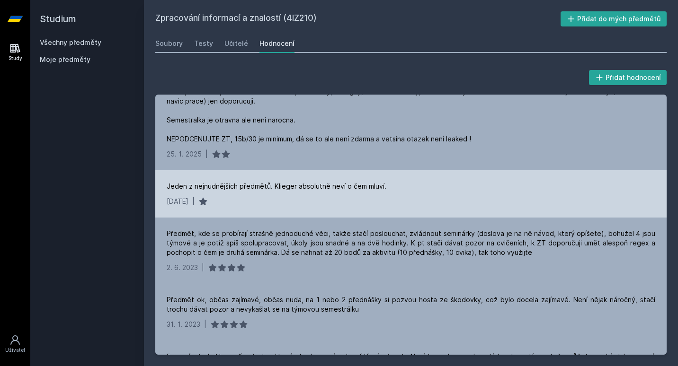
click at [304, 178] on div "Jeden z nejnudnějších předmětů. Klieger absolutně neví o čem mluví. [DATE] |" at bounding box center [410, 193] width 511 height 47
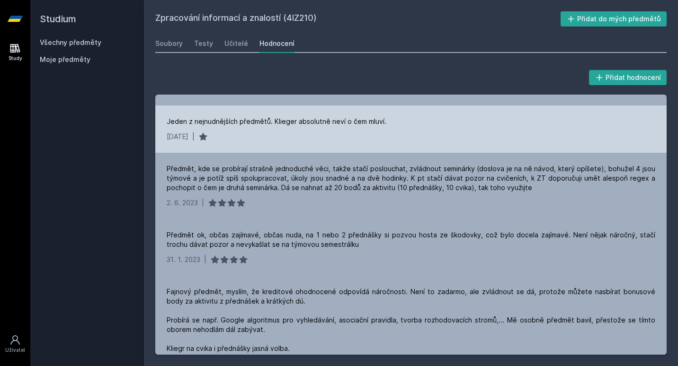
scroll to position [349, 0]
click at [304, 177] on div "Předmět, kde se probírají strašně jednoduché věci, takže stačí poslouchat, zvlá…" at bounding box center [411, 178] width 488 height 28
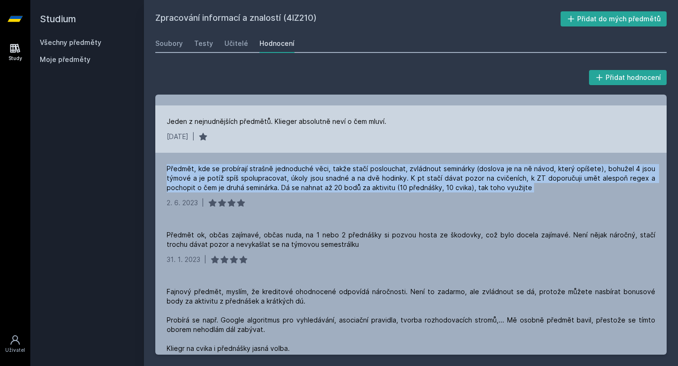
click at [304, 177] on div "Předmět, kde se probírají strašně jednoduché věci, takže stačí poslouchat, zvlá…" at bounding box center [411, 178] width 488 height 28
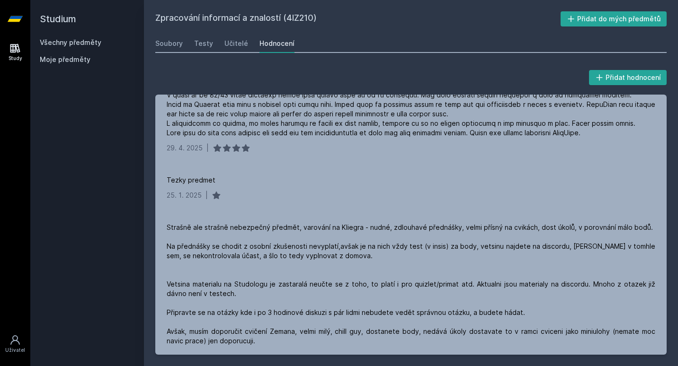
scroll to position [0, 0]
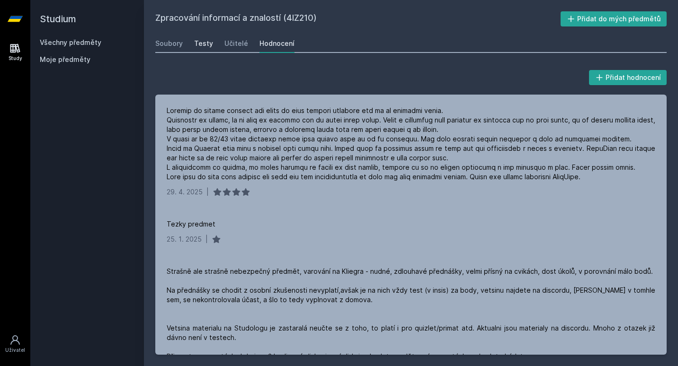
click at [196, 44] on div "Testy" at bounding box center [203, 43] width 19 height 9
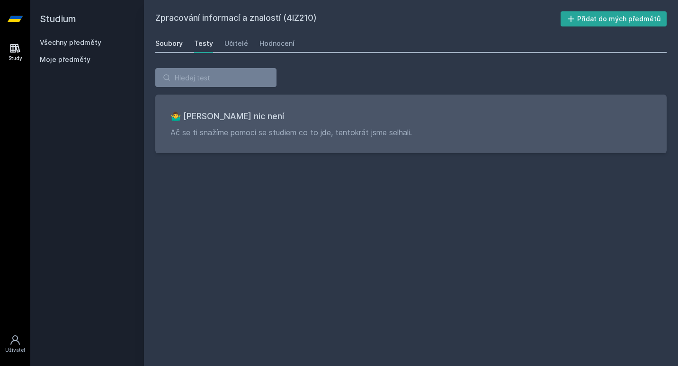
click at [170, 39] on div "Soubory" at bounding box center [168, 43] width 27 height 9
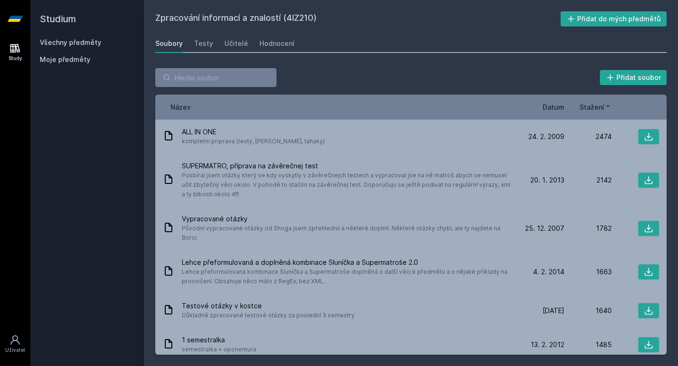
click at [544, 106] on span "Datum" at bounding box center [553, 107] width 22 height 10
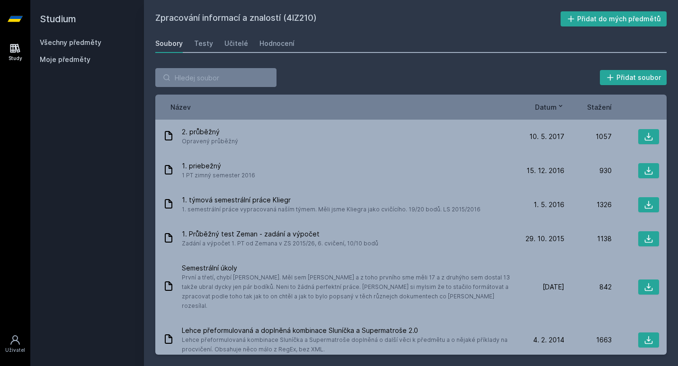
click at [290, 19] on h2 "Zpracování informací a znalostí (4IZ210)" at bounding box center [357, 18] width 405 height 15
copy div "Zpracování informací a znalostí (4IZ210)"
